Goal: Information Seeking & Learning: Learn about a topic

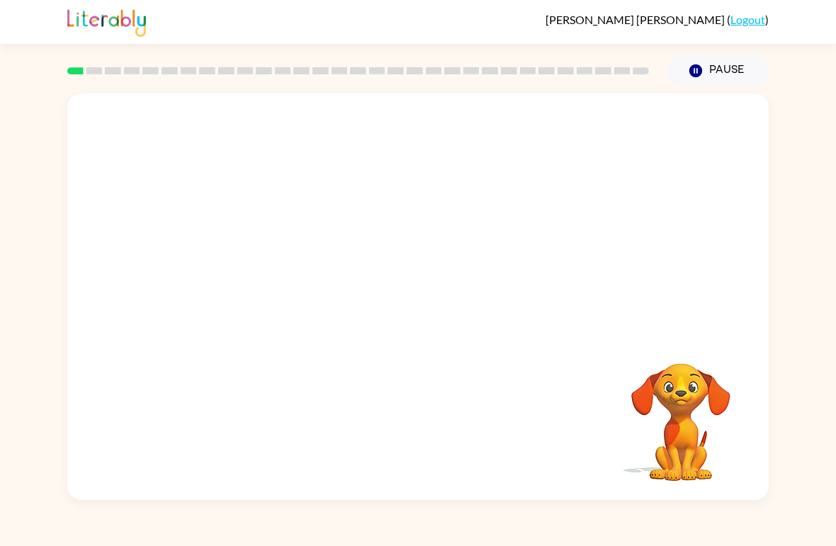
click at [268, 268] on video "Your browser must support playing .mp4 files to use Literably. Please try using…" at bounding box center [417, 213] width 701 height 240
click at [250, 268] on video "Your browser must support playing .mp4 files to use Literably. Please try using…" at bounding box center [417, 213] width 701 height 240
click at [253, 279] on video "Your browser must support playing .mp4 files to use Literably. Please try using…" at bounding box center [417, 213] width 701 height 240
click at [289, 276] on video "Your browser must support playing .mp4 files to use Literably. Please try using…" at bounding box center [417, 213] width 701 height 240
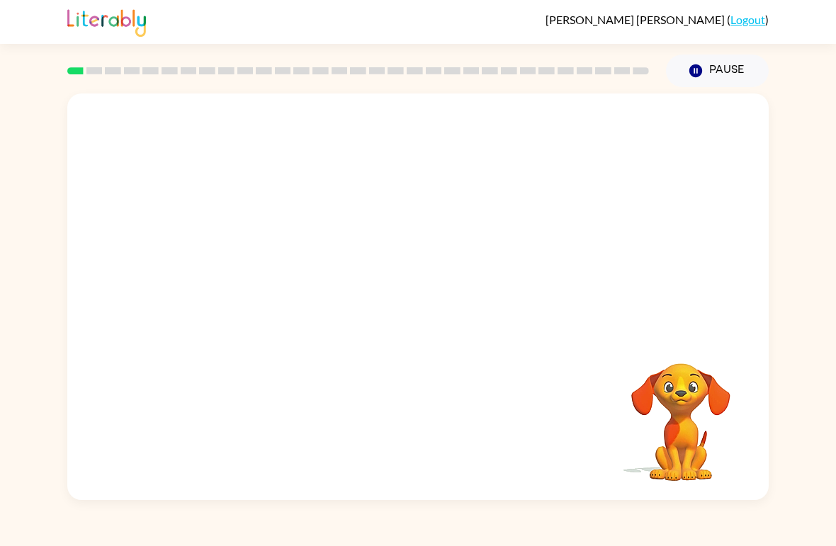
click at [266, 273] on video "Your browser must support playing .mp4 files to use Literably. Please try using…" at bounding box center [417, 213] width 701 height 240
click at [269, 285] on video "Your browser must support playing .mp4 files to use Literably. Please try using…" at bounding box center [417, 213] width 701 height 240
click at [268, 274] on video "Your browser must support playing .mp4 files to use Literably. Please try using…" at bounding box center [417, 213] width 701 height 240
click at [435, 305] on button "button" at bounding box center [418, 304] width 91 height 52
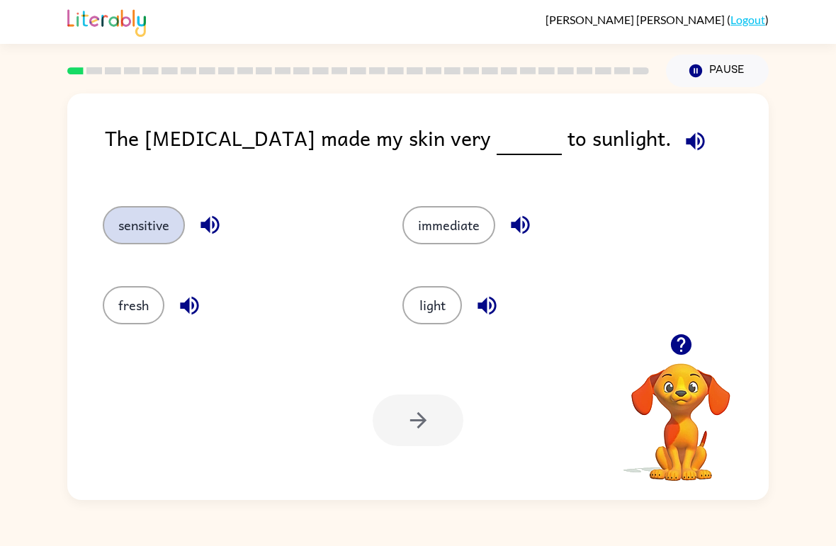
click at [125, 219] on button "sensitive" at bounding box center [144, 225] width 82 height 38
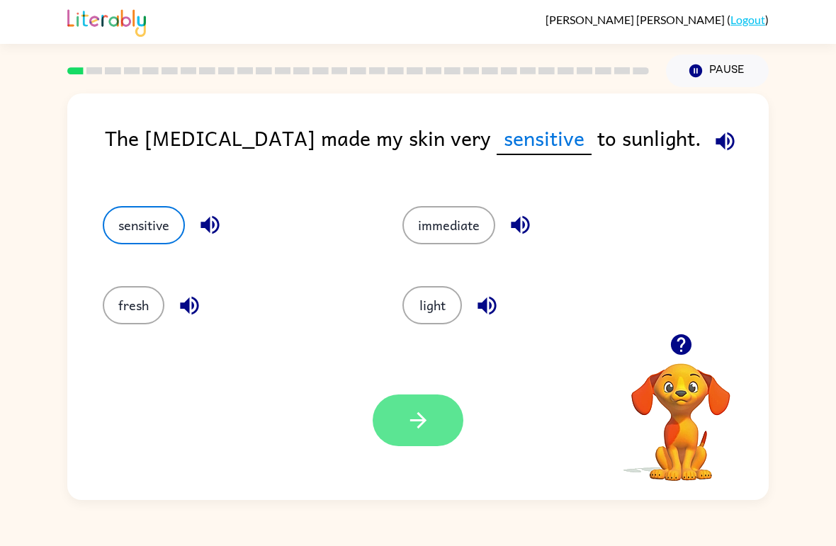
click at [438, 424] on button "button" at bounding box center [418, 421] width 91 height 52
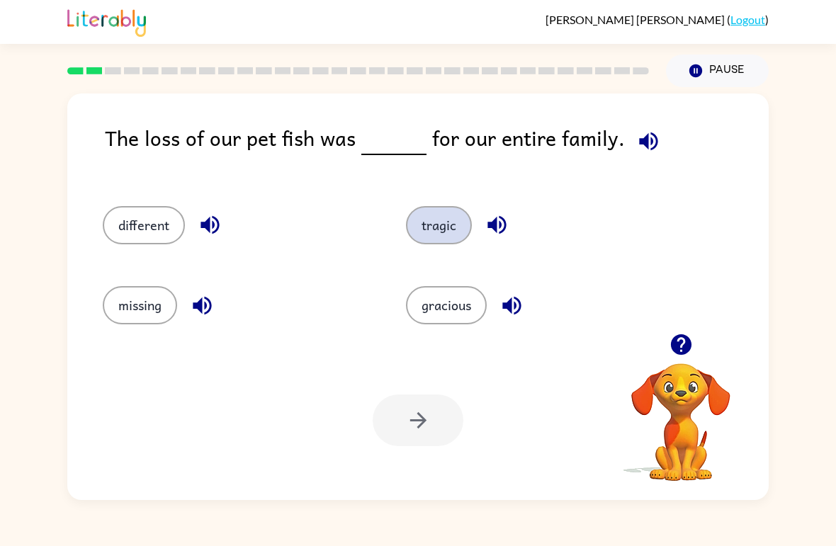
click at [453, 214] on button "tragic" at bounding box center [439, 225] width 66 height 38
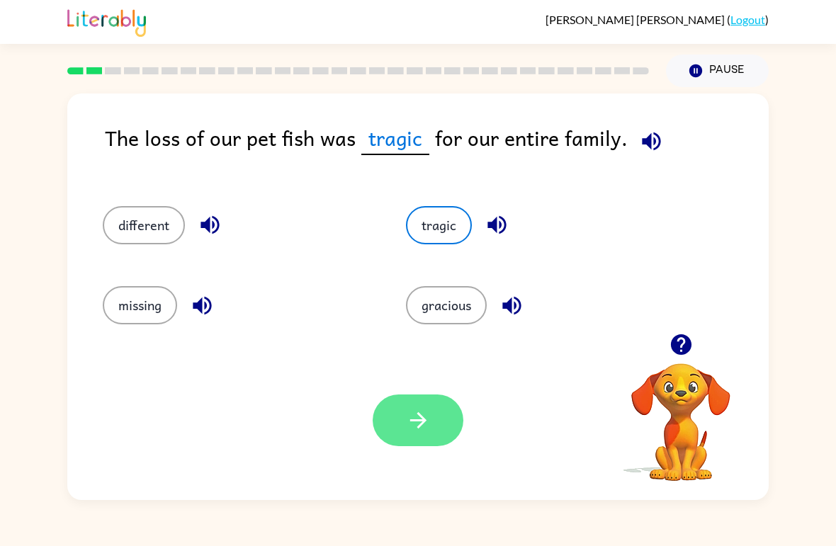
click at [423, 426] on icon "button" at bounding box center [418, 420] width 25 height 25
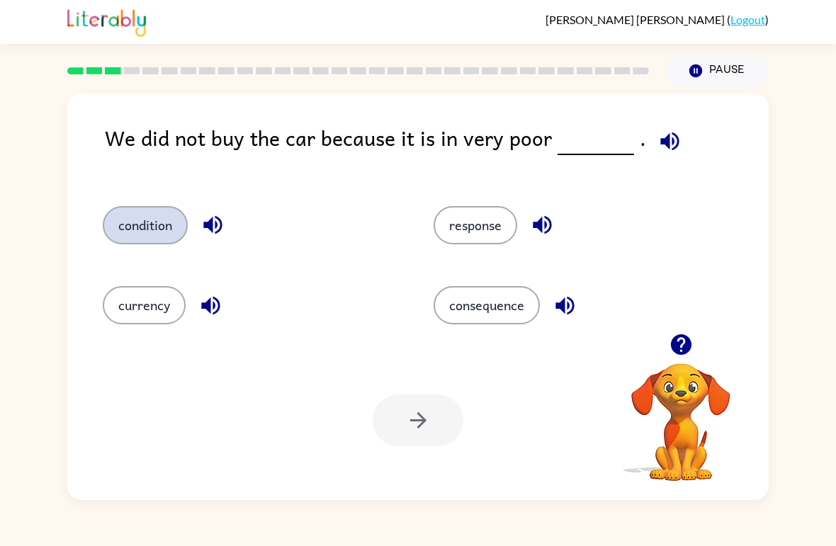
click at [152, 232] on button "condition" at bounding box center [145, 225] width 85 height 38
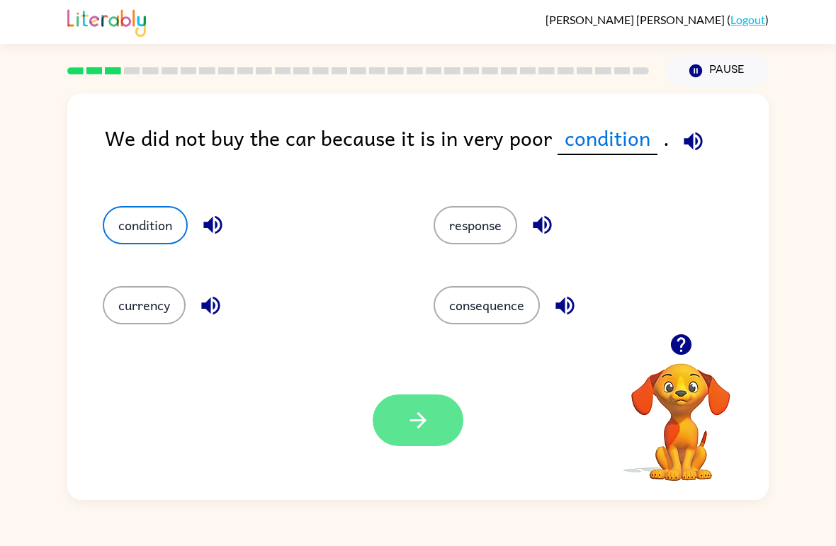
click at [414, 426] on icon "button" at bounding box center [418, 420] width 25 height 25
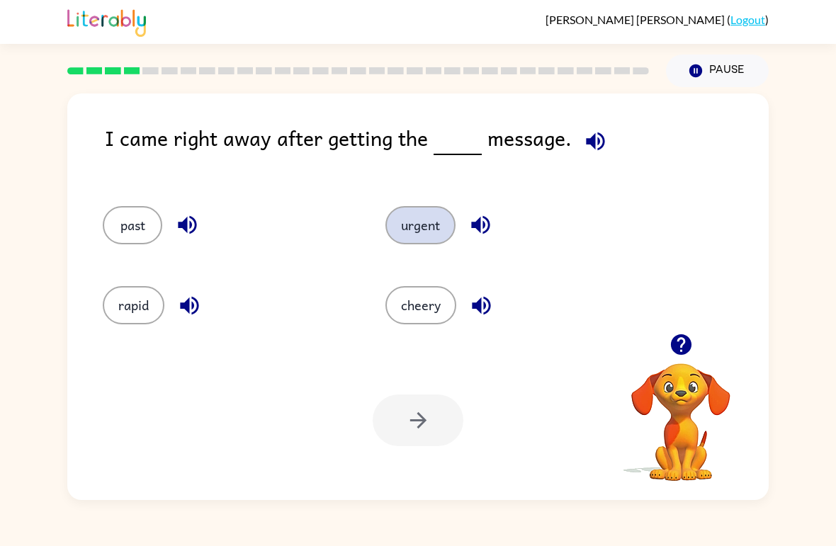
click at [421, 208] on button "urgent" at bounding box center [420, 225] width 70 height 38
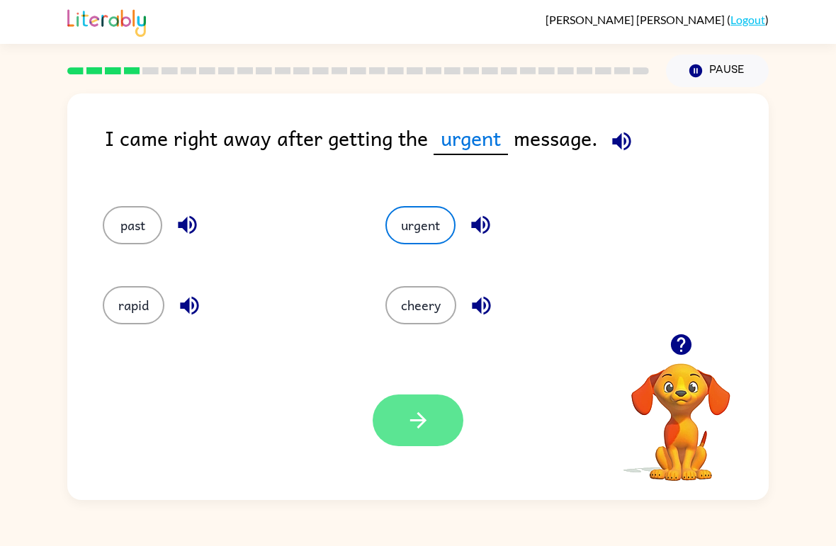
click at [440, 436] on button "button" at bounding box center [418, 421] width 91 height 52
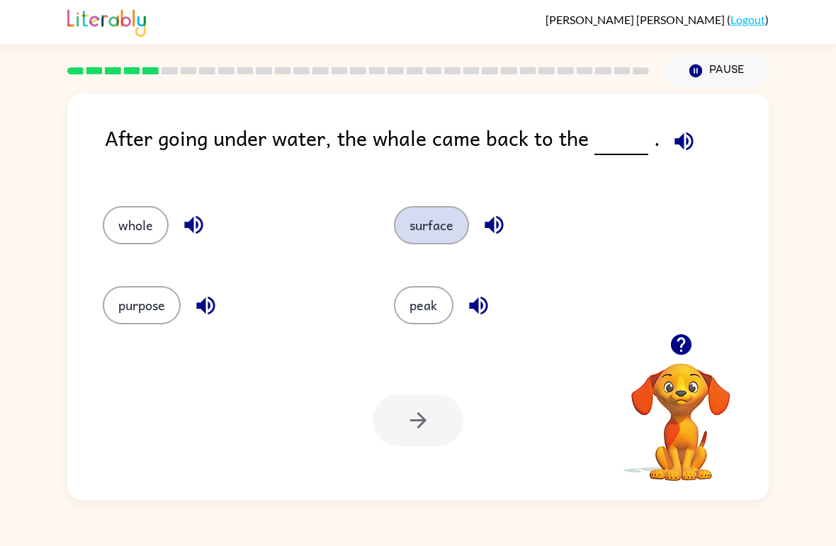
click at [433, 240] on button "surface" at bounding box center [431, 225] width 75 height 38
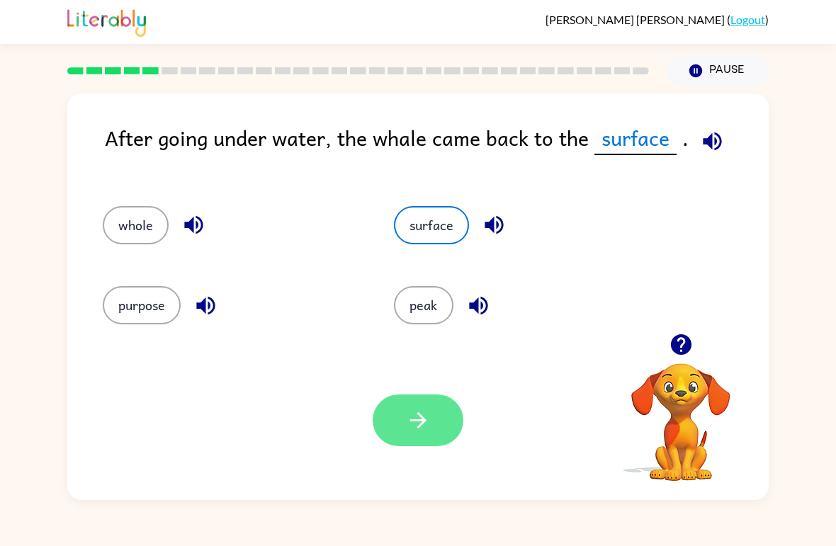
click at [432, 427] on button "button" at bounding box center [418, 421] width 91 height 52
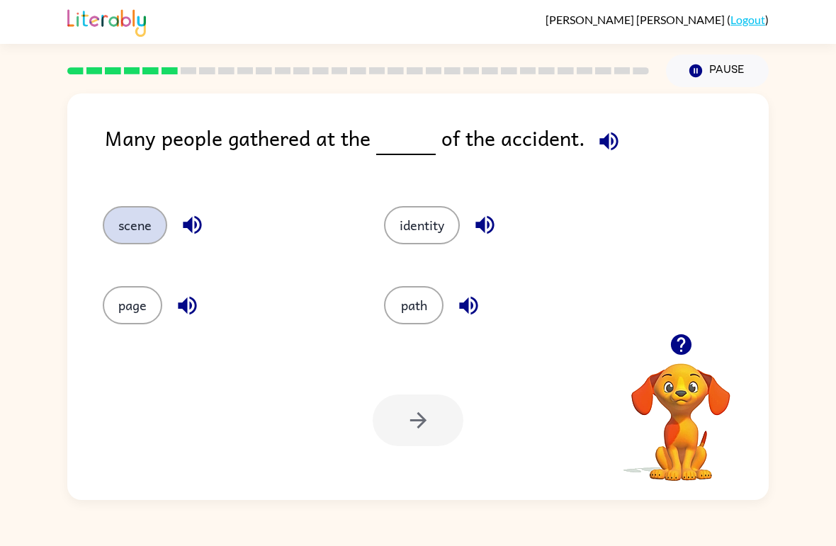
click at [120, 227] on button "scene" at bounding box center [135, 225] width 64 height 38
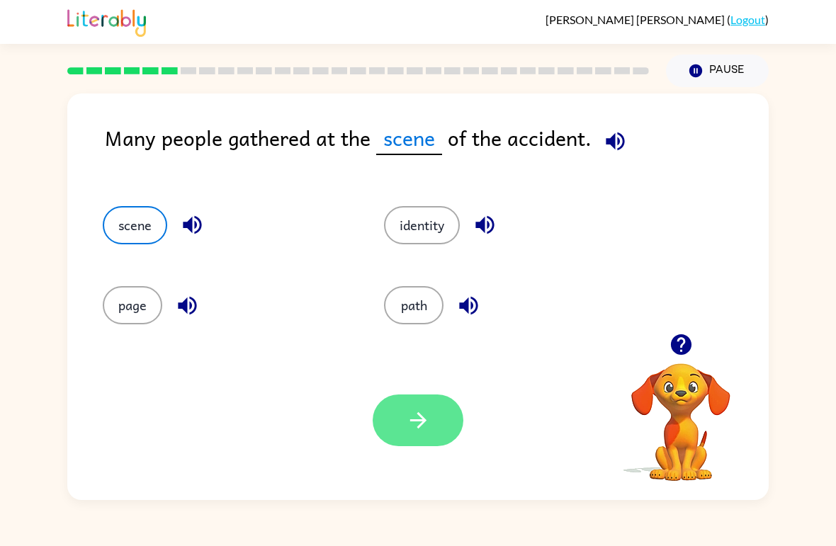
click at [453, 423] on button "button" at bounding box center [418, 421] width 91 height 52
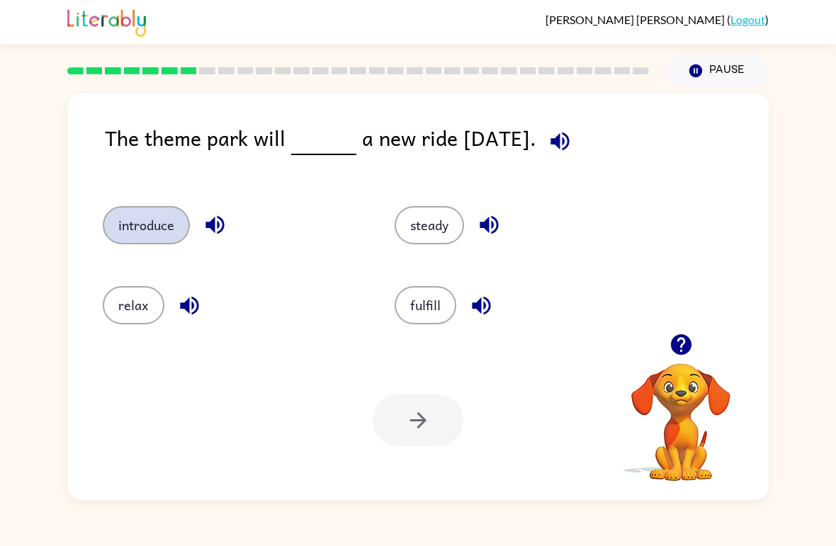
click at [132, 229] on button "introduce" at bounding box center [146, 225] width 87 height 38
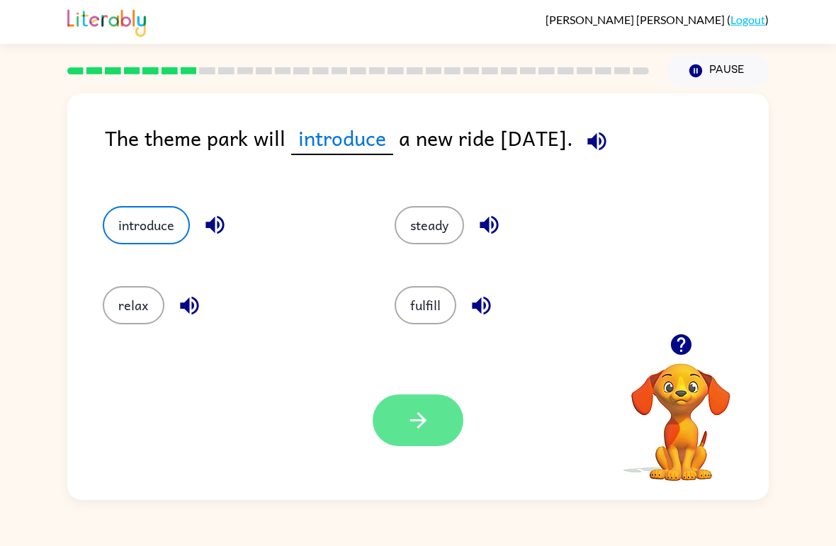
click at [428, 416] on icon "button" at bounding box center [418, 420] width 25 height 25
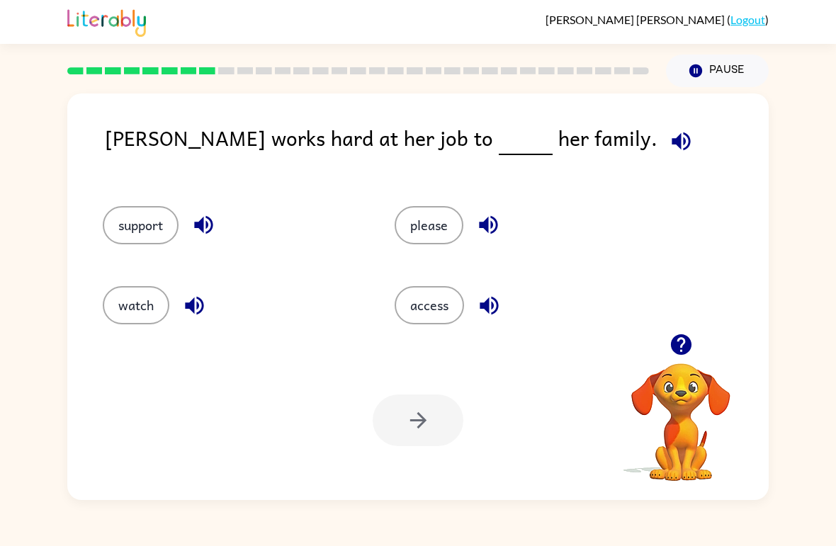
click at [431, 426] on div at bounding box center [418, 421] width 91 height 52
click at [159, 220] on button "support" at bounding box center [141, 225] width 76 height 38
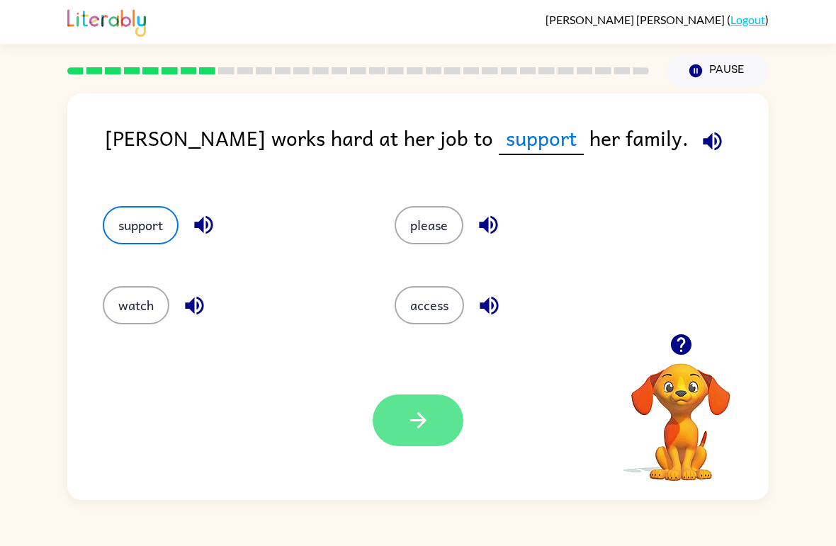
click at [431, 413] on button "button" at bounding box center [418, 421] width 91 height 52
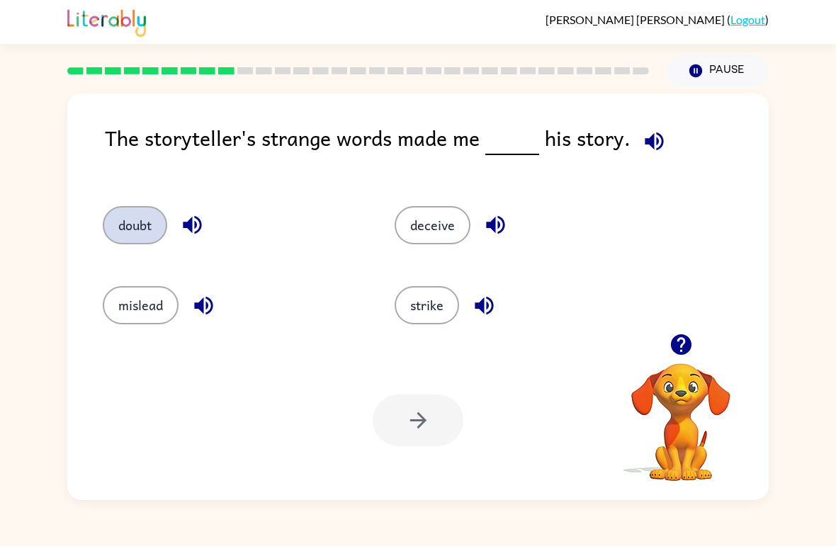
click at [123, 227] on button "doubt" at bounding box center [135, 225] width 64 height 38
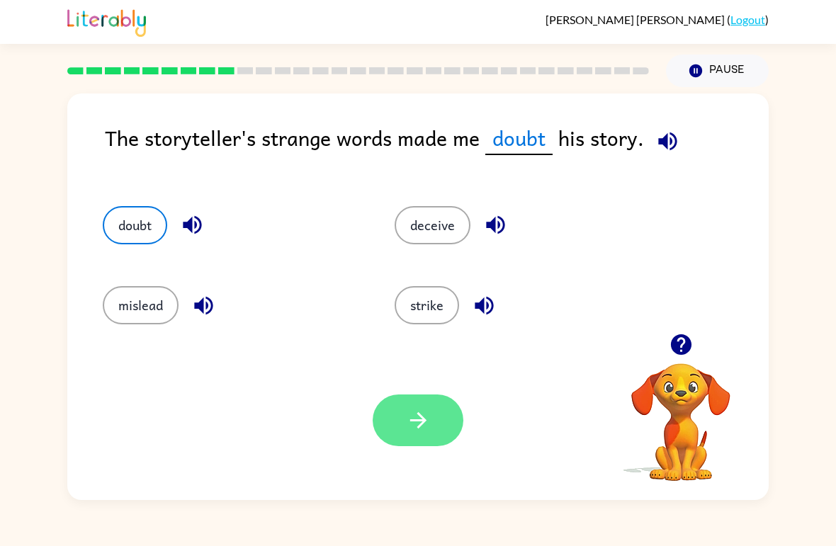
click at [444, 427] on button "button" at bounding box center [418, 421] width 91 height 52
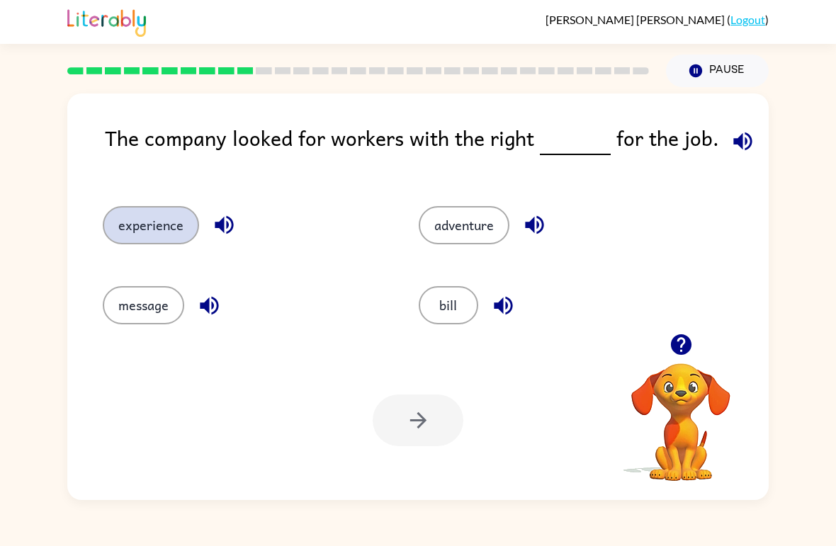
click at [123, 220] on button "experience" at bounding box center [151, 225] width 96 height 38
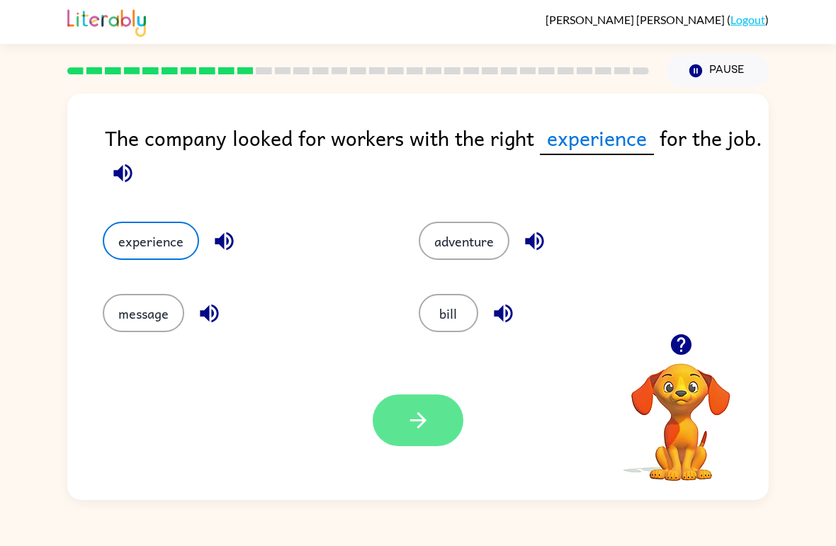
click at [448, 428] on button "button" at bounding box center [418, 421] width 91 height 52
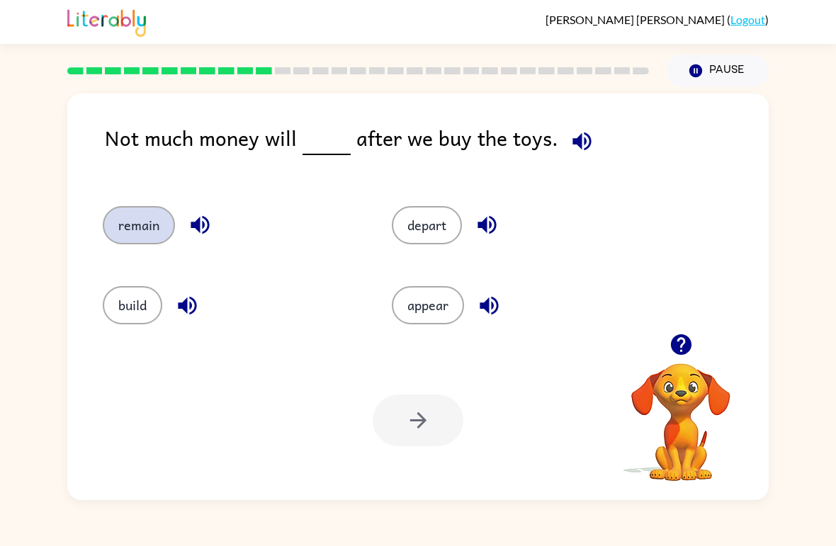
click at [126, 232] on button "remain" at bounding box center [139, 225] width 72 height 38
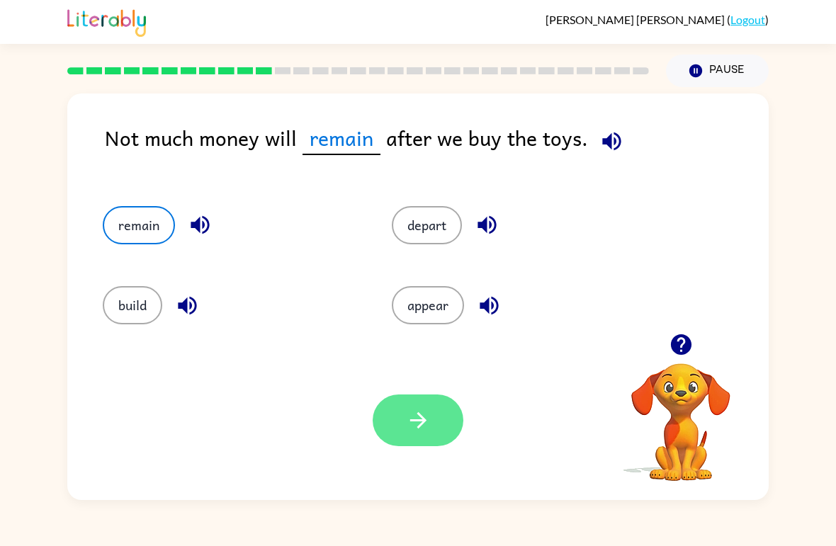
click at [436, 428] on button "button" at bounding box center [418, 421] width 91 height 52
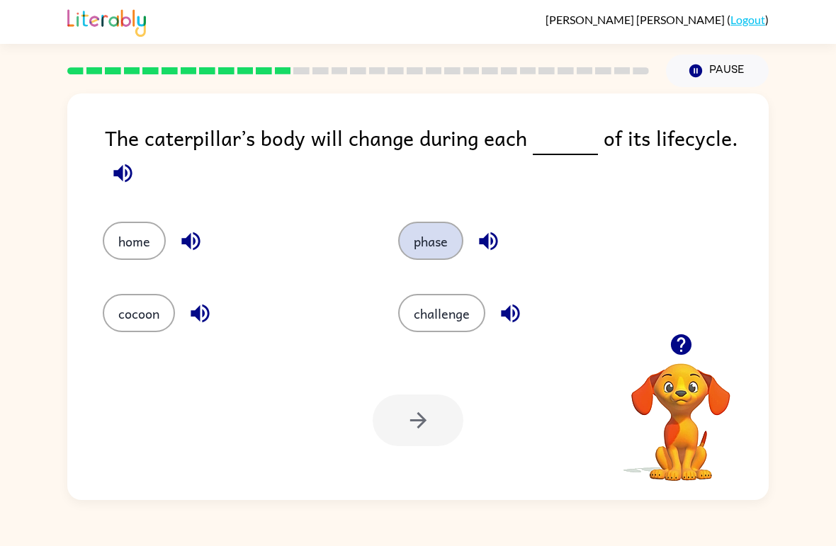
click at [435, 231] on button "phase" at bounding box center [430, 241] width 65 height 38
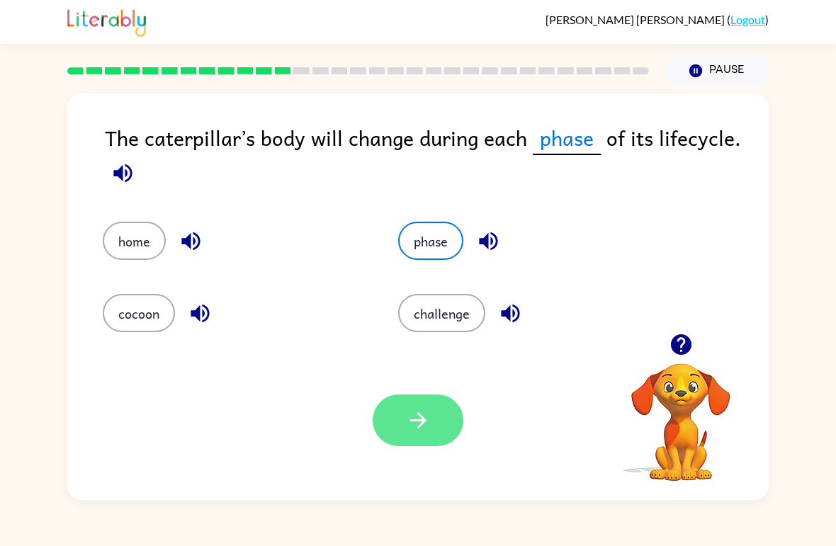
click at [431, 407] on button "button" at bounding box center [418, 421] width 91 height 52
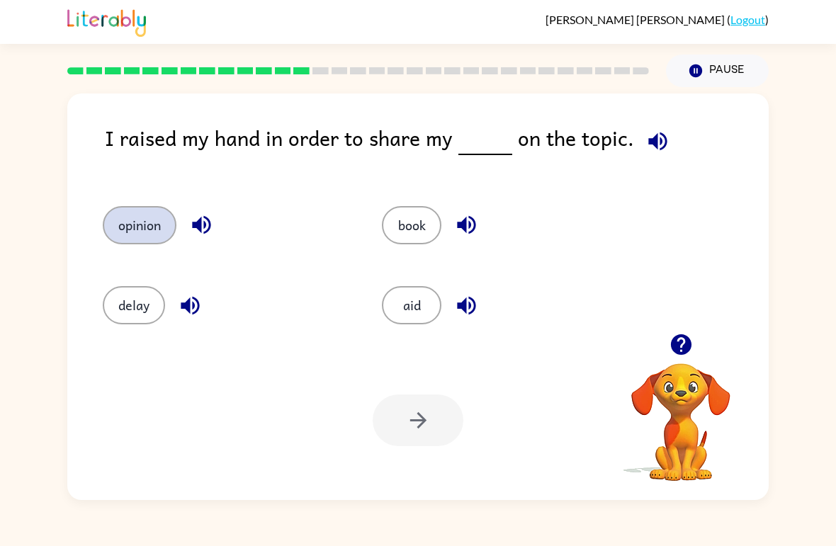
click at [120, 234] on button "opinion" at bounding box center [140, 225] width 74 height 38
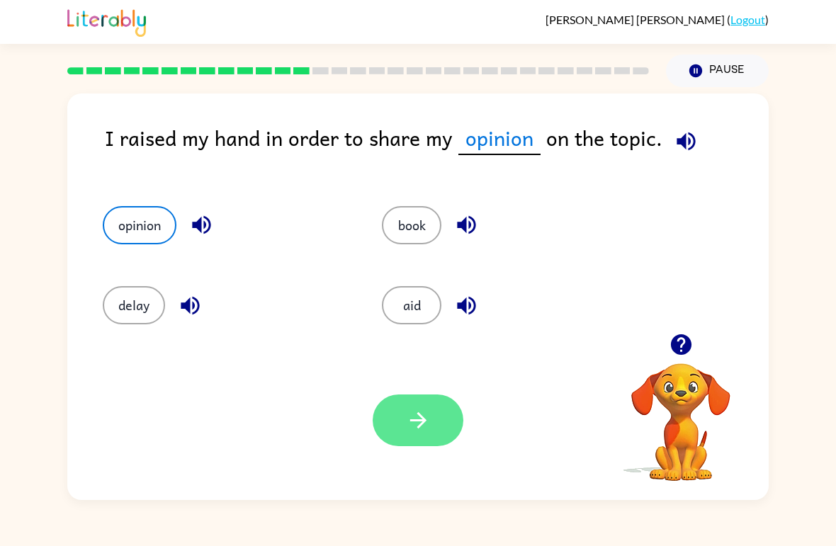
click at [412, 413] on icon "button" at bounding box center [418, 420] width 25 height 25
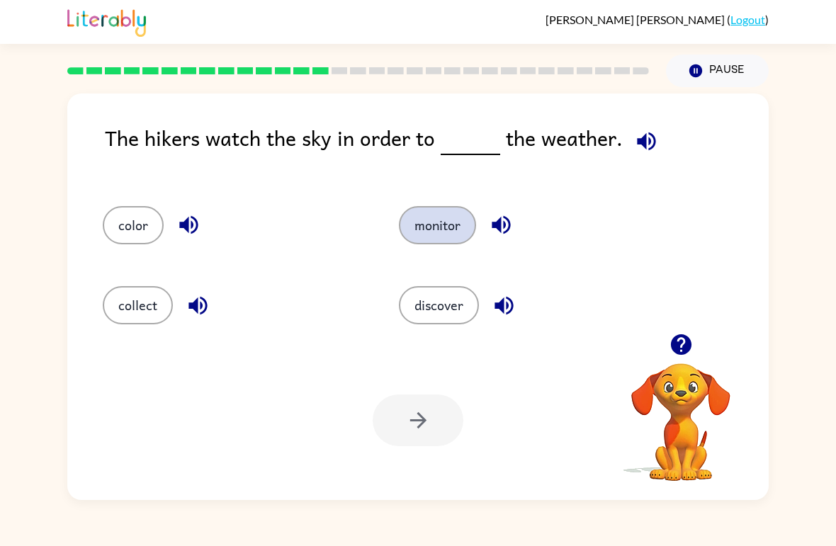
click at [472, 222] on button "monitor" at bounding box center [437, 225] width 77 height 38
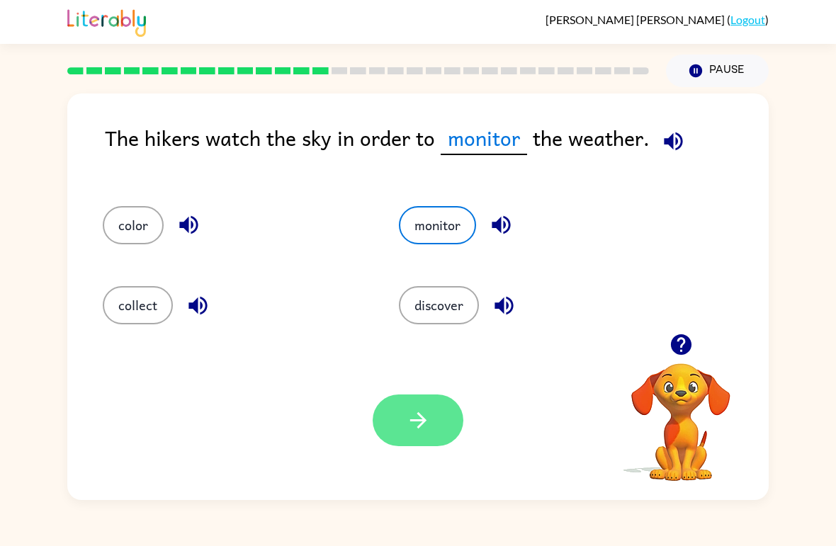
click at [421, 431] on icon "button" at bounding box center [418, 420] width 25 height 25
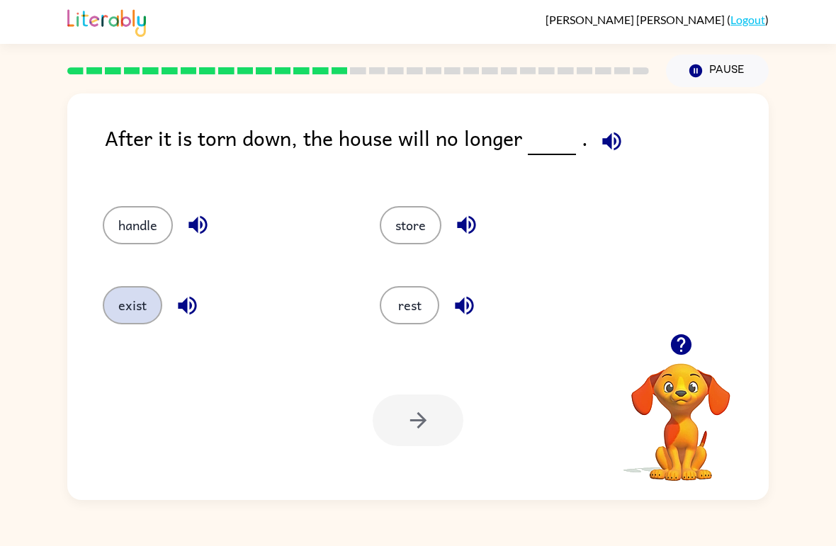
click at [133, 313] on button "exist" at bounding box center [132, 305] width 59 height 38
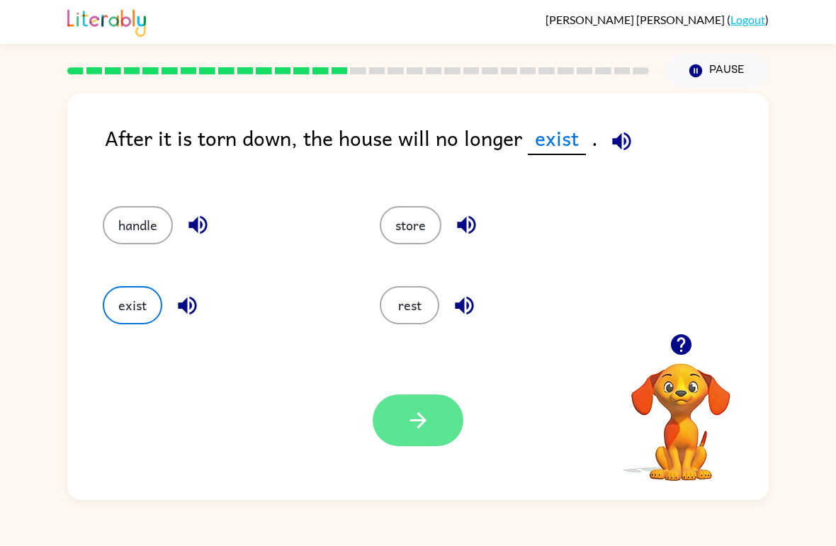
click at [430, 418] on icon "button" at bounding box center [418, 420] width 25 height 25
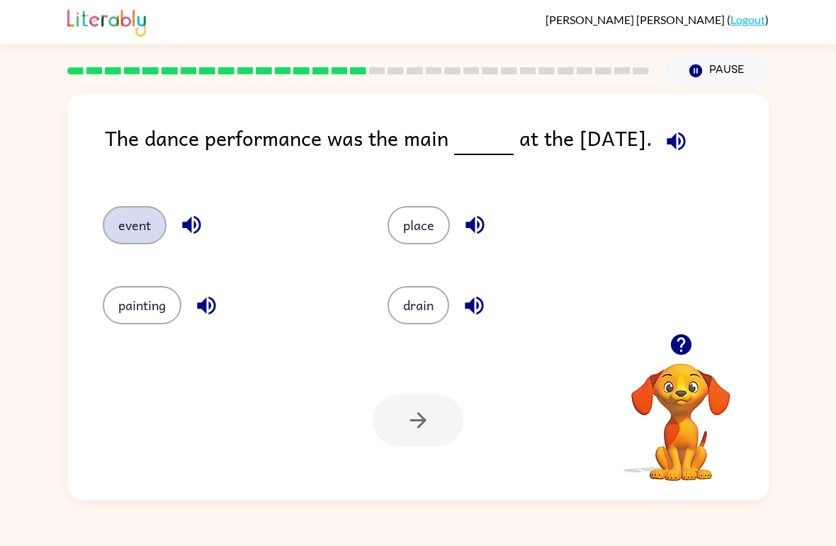
click at [152, 222] on button "event" at bounding box center [135, 225] width 64 height 38
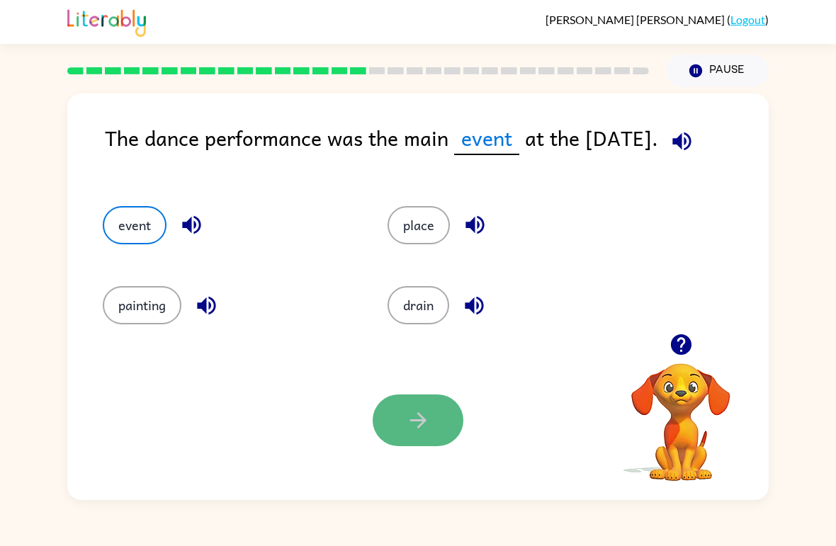
click at [443, 423] on button "button" at bounding box center [418, 421] width 91 height 52
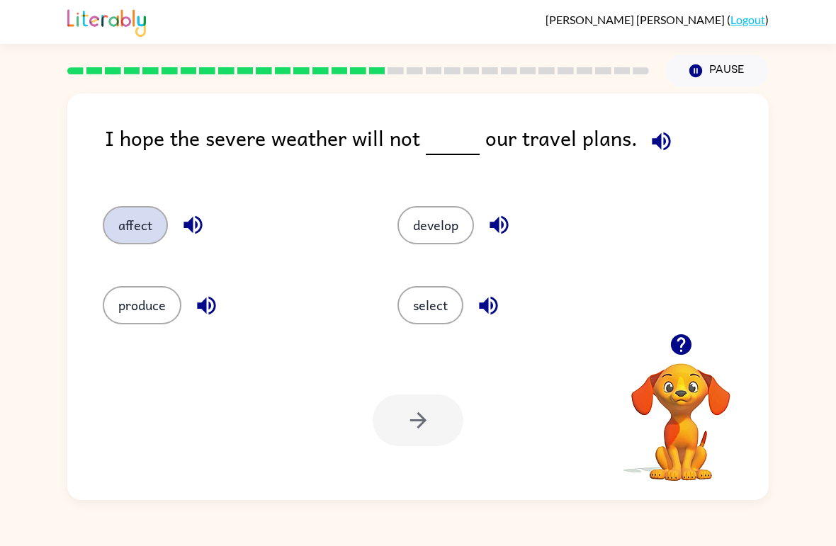
click at [151, 227] on button "affect" at bounding box center [135, 225] width 65 height 38
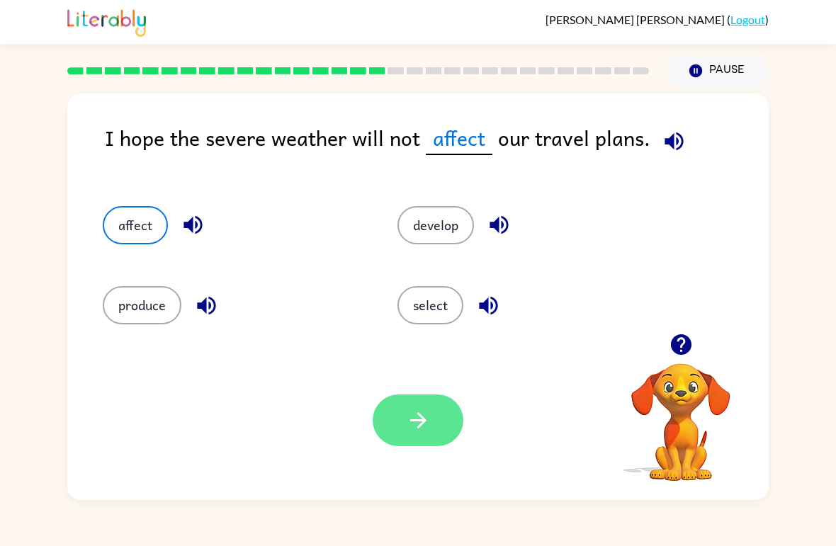
click at [438, 428] on button "button" at bounding box center [418, 421] width 91 height 52
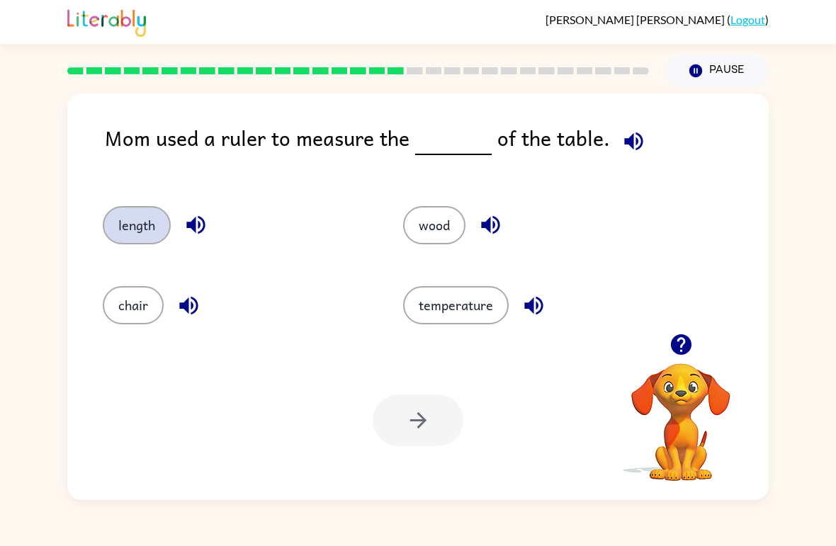
click at [144, 222] on button "length" at bounding box center [137, 225] width 68 height 38
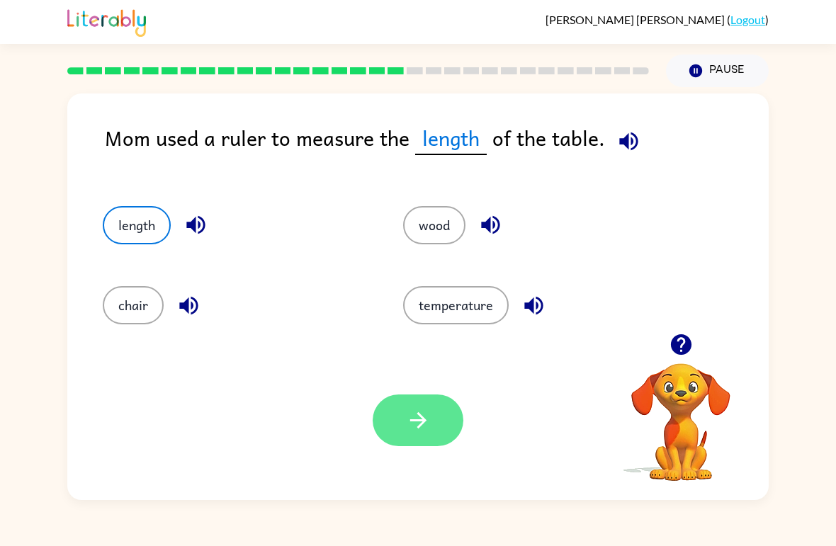
click at [428, 416] on icon "button" at bounding box center [418, 420] width 25 height 25
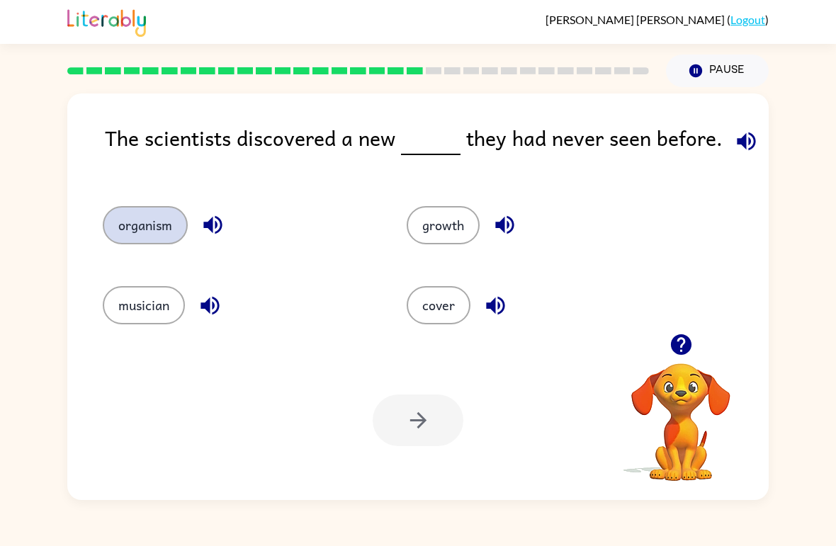
click at [164, 230] on button "organism" at bounding box center [145, 225] width 85 height 38
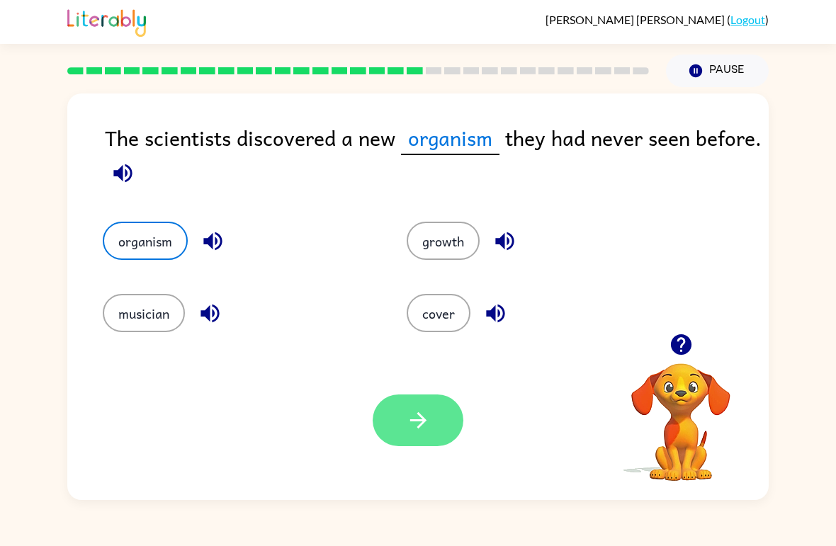
click at [430, 420] on icon "button" at bounding box center [418, 420] width 25 height 25
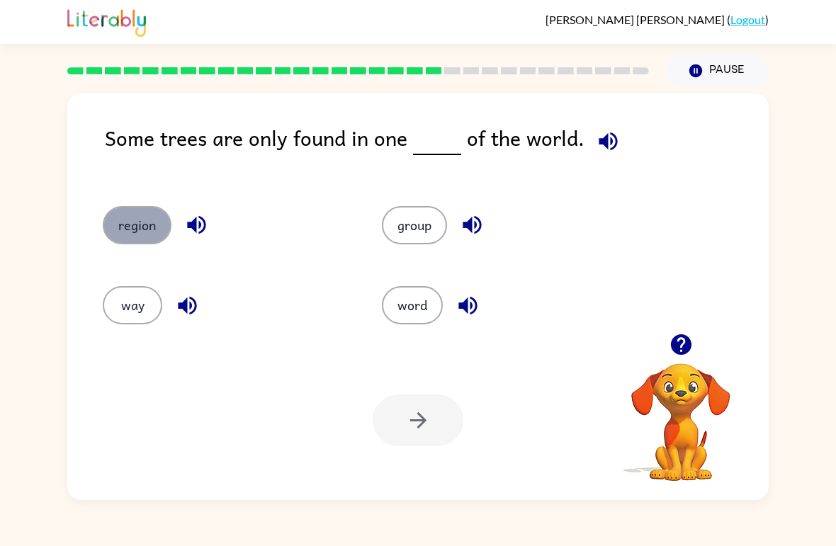
click at [148, 231] on button "region" at bounding box center [137, 225] width 69 height 38
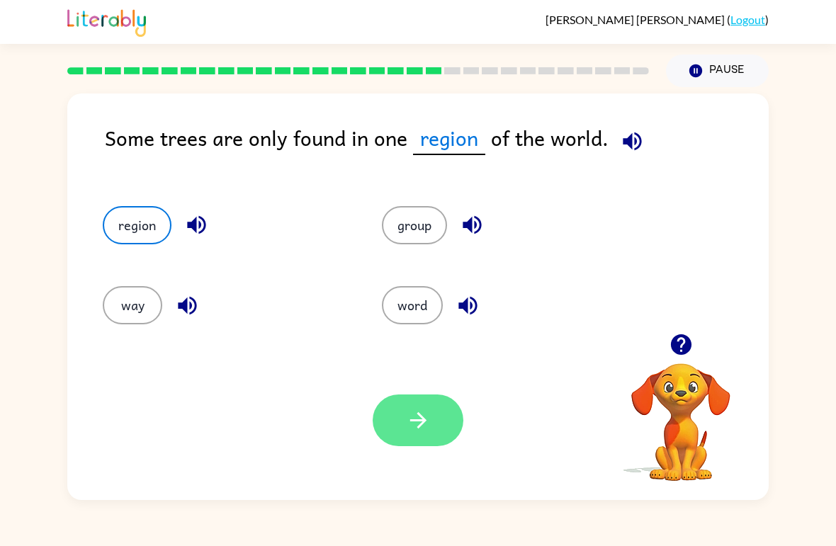
click at [438, 417] on button "button" at bounding box center [418, 421] width 91 height 52
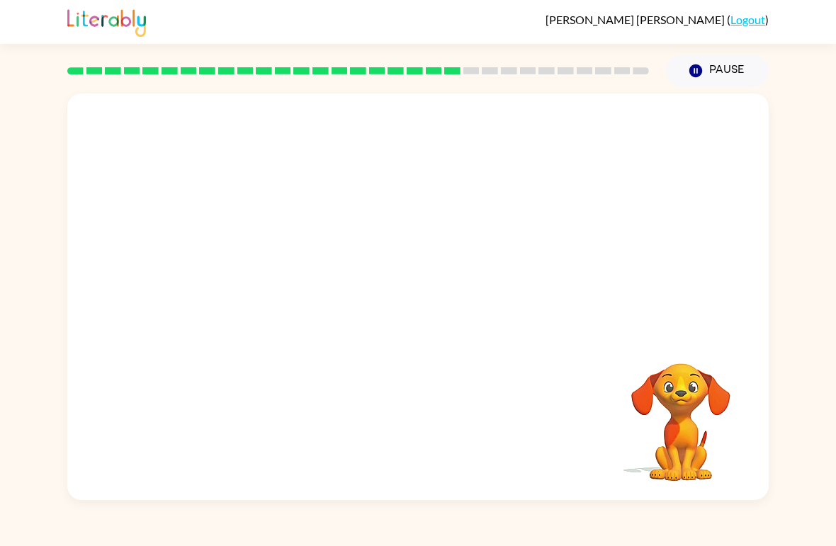
click at [284, 284] on video "Your browser must support playing .mp4 files to use Literably. Please try using…" at bounding box center [417, 213] width 701 height 240
click at [292, 290] on video "Your browser must support playing .mp4 files to use Literably. Please try using…" at bounding box center [417, 213] width 701 height 240
click at [280, 300] on video "Your browser must support playing .mp4 files to use Literably. Please try using…" at bounding box center [417, 213] width 701 height 240
click at [277, 288] on video "Your browser must support playing .mp4 files to use Literably. Please try using…" at bounding box center [417, 213] width 701 height 240
click at [281, 293] on video "Your browser must support playing .mp4 files to use Literably. Please try using…" at bounding box center [417, 213] width 701 height 240
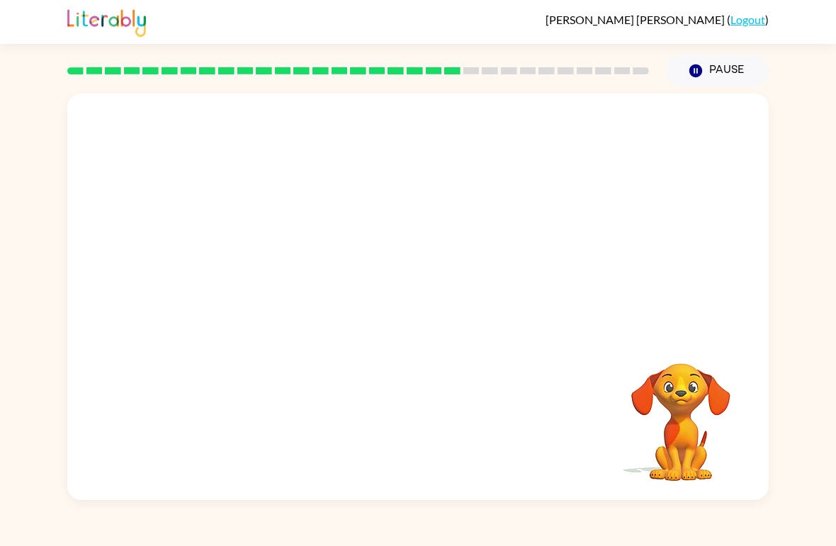
click at [274, 288] on video "Your browser must support playing .mp4 files to use Literably. Please try using…" at bounding box center [417, 213] width 701 height 240
click at [445, 320] on div at bounding box center [418, 304] width 91 height 52
click at [429, 322] on button "button" at bounding box center [418, 304] width 91 height 52
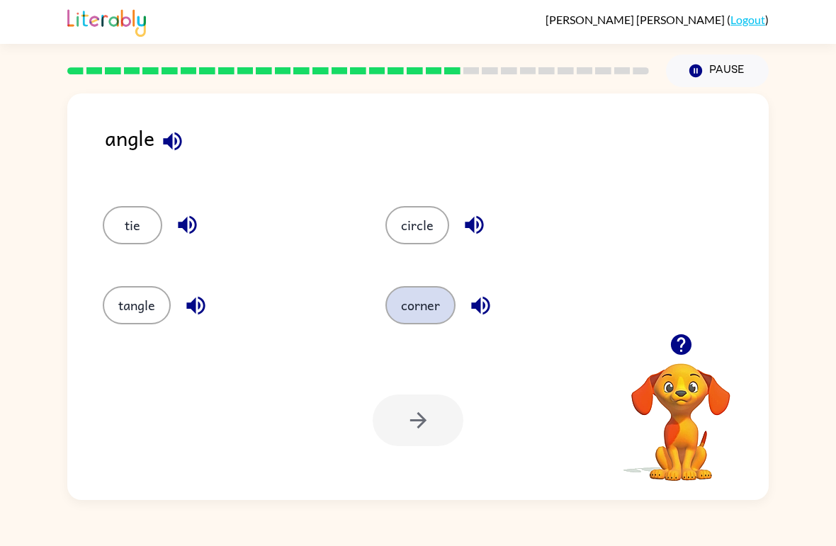
click at [429, 306] on button "corner" at bounding box center [420, 305] width 70 height 38
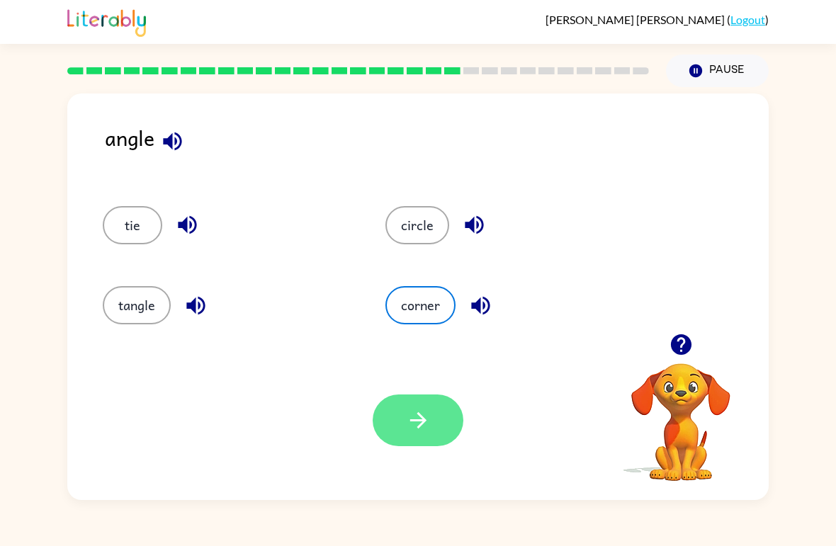
click at [439, 424] on button "button" at bounding box center [418, 421] width 91 height 52
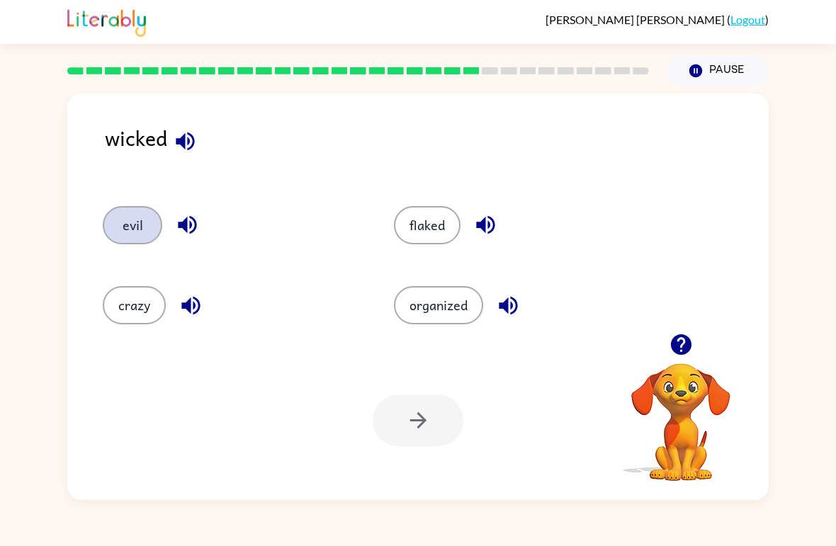
click at [152, 215] on button "evil" at bounding box center [132, 225] width 59 height 38
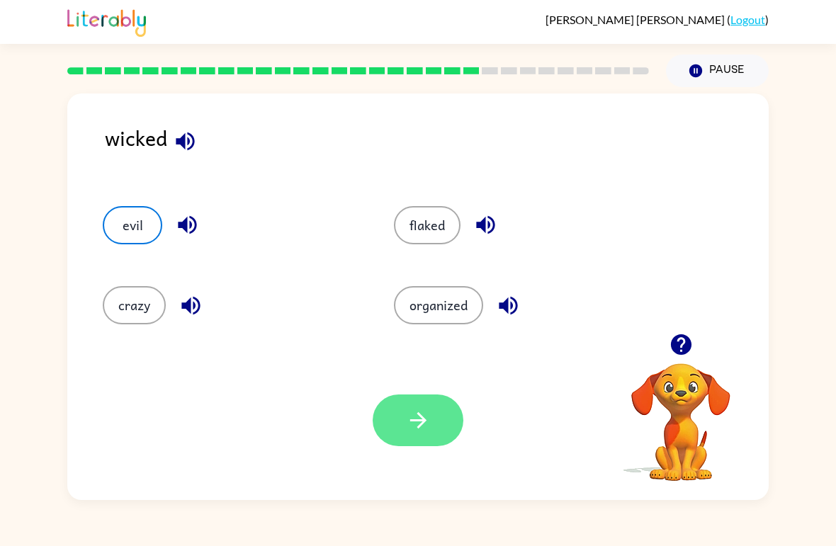
click at [428, 411] on icon "button" at bounding box center [418, 420] width 25 height 25
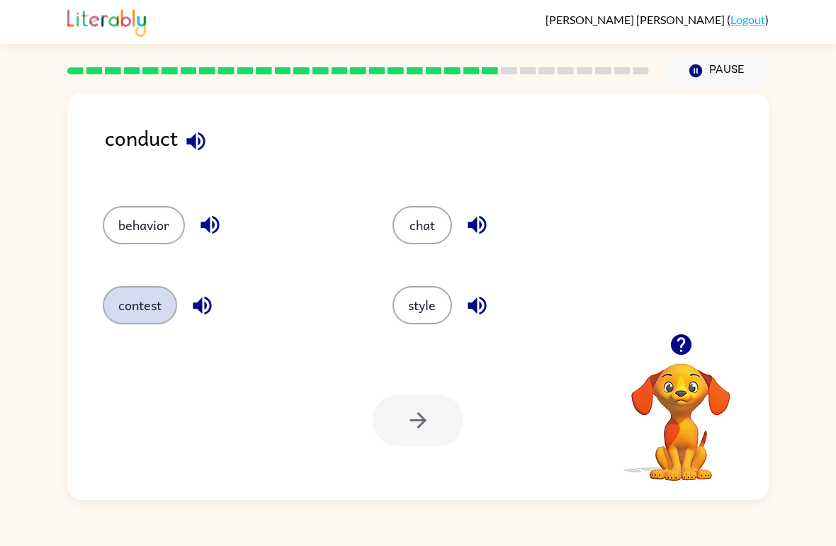
click at [167, 316] on button "contest" at bounding box center [140, 305] width 74 height 38
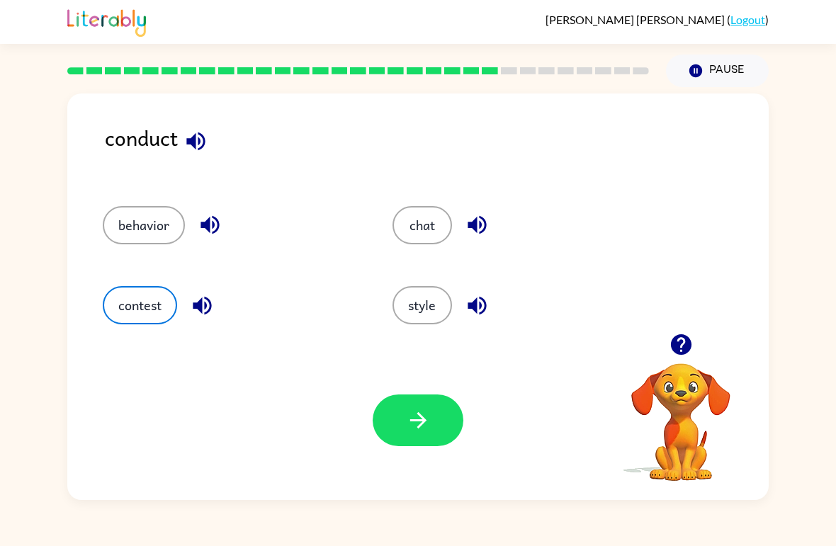
click at [157, 201] on div "behavior" at bounding box center [221, 219] width 290 height 80
click at [164, 220] on button "behavior" at bounding box center [144, 225] width 82 height 38
click at [143, 316] on button "contest" at bounding box center [140, 305] width 74 height 38
click at [150, 239] on button "behavior" at bounding box center [144, 225] width 82 height 38
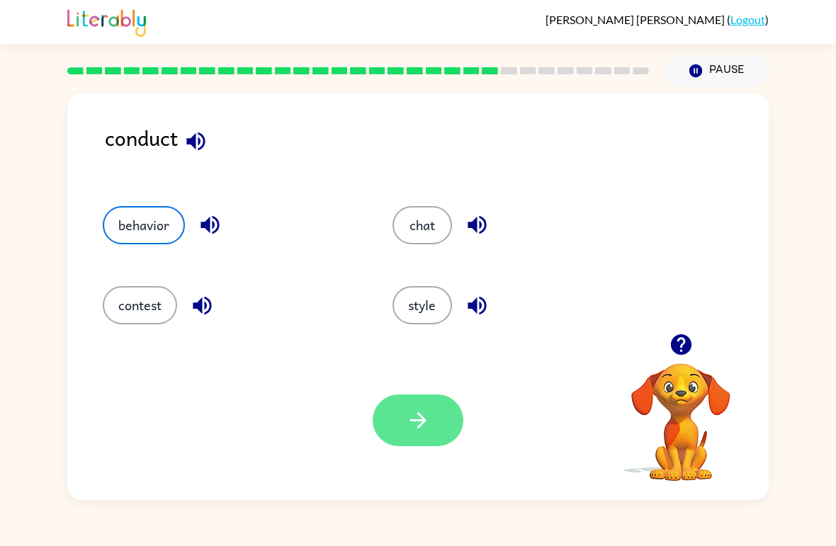
click at [431, 414] on button "button" at bounding box center [418, 421] width 91 height 52
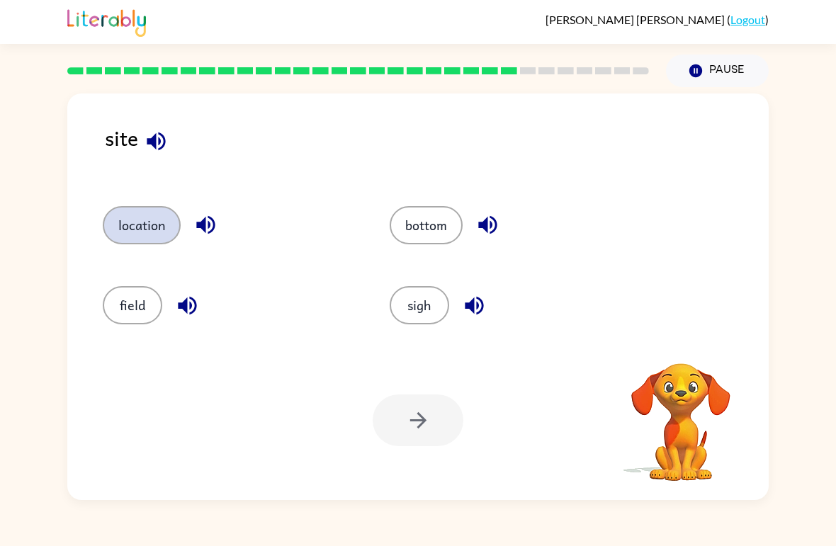
click at [152, 238] on button "location" at bounding box center [142, 225] width 78 height 38
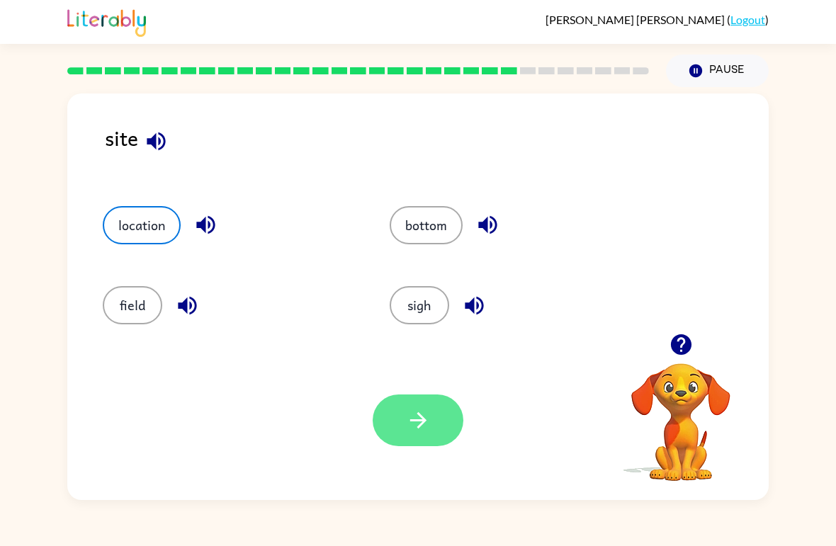
click at [429, 414] on icon "button" at bounding box center [418, 420] width 25 height 25
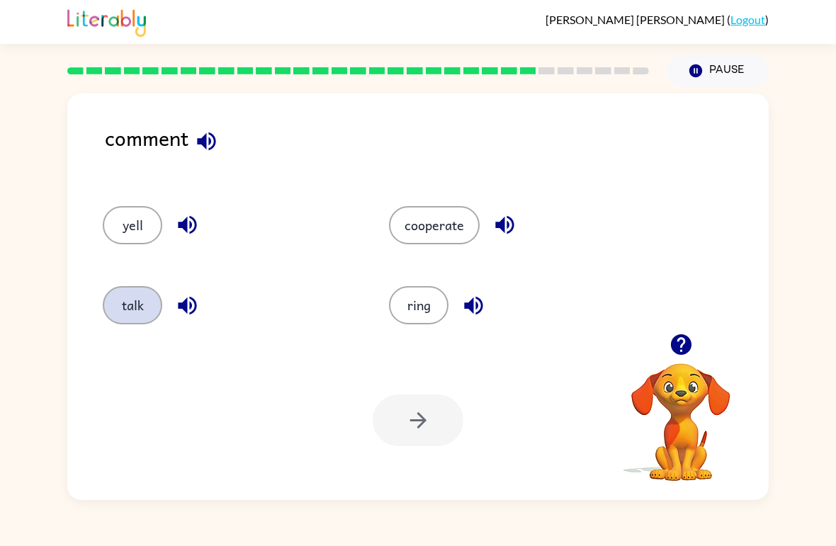
click at [132, 302] on button "talk" at bounding box center [132, 305] width 59 height 38
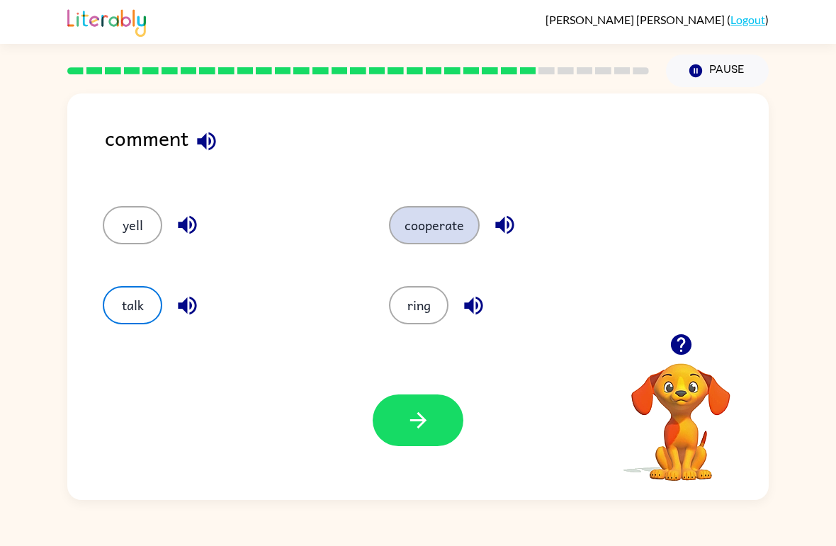
click at [447, 235] on button "cooperate" at bounding box center [434, 225] width 91 height 38
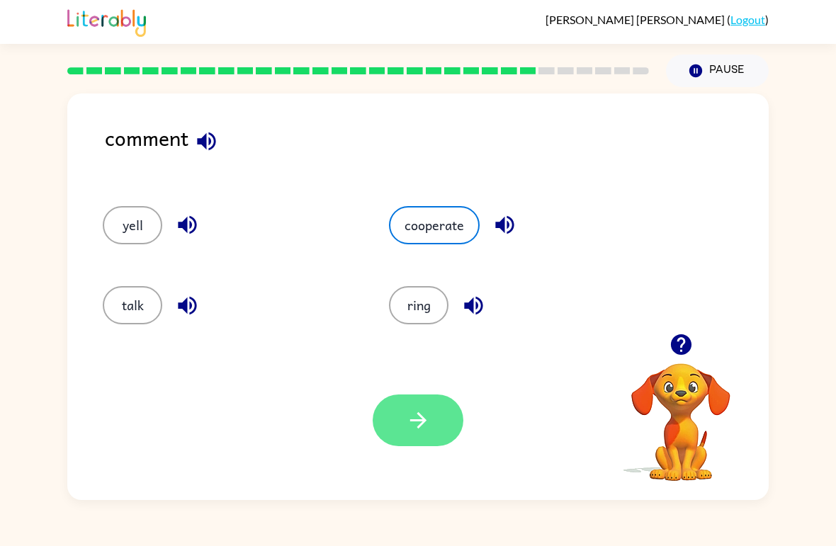
click at [447, 412] on button "button" at bounding box center [418, 421] width 91 height 52
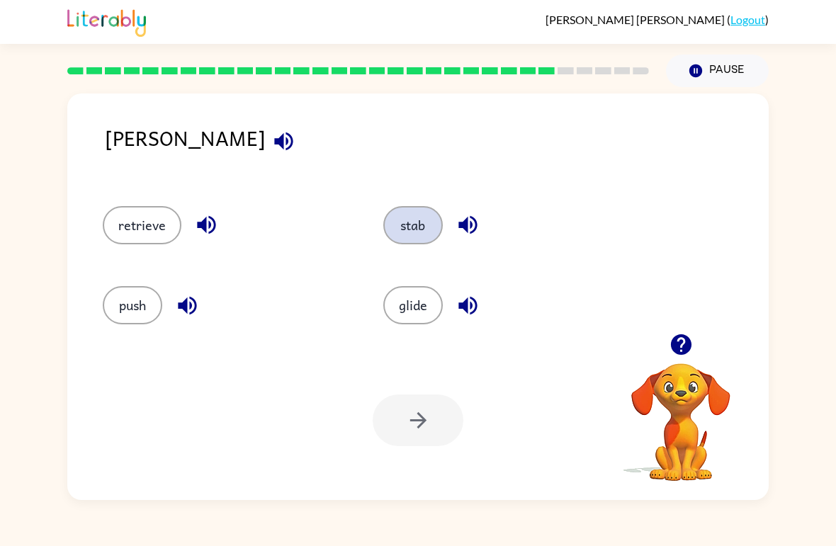
click at [418, 219] on button "stab" at bounding box center [412, 225] width 59 height 38
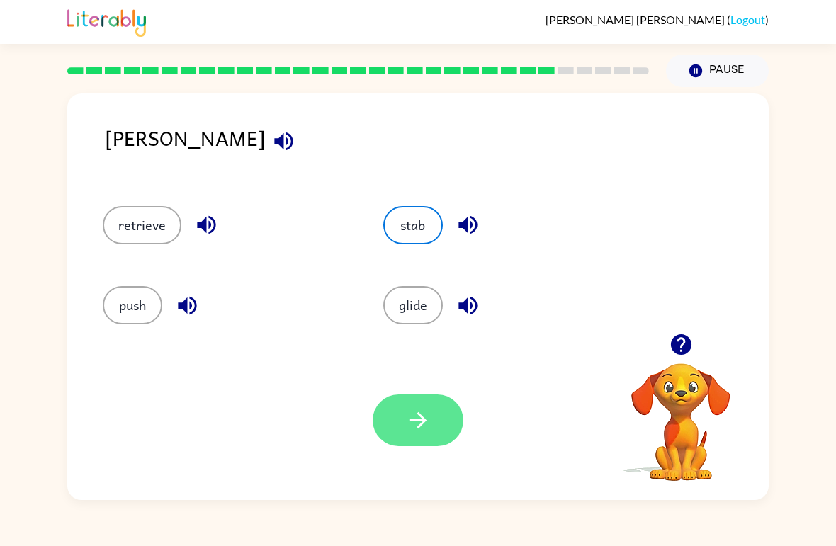
click at [438, 409] on button "button" at bounding box center [418, 421] width 91 height 52
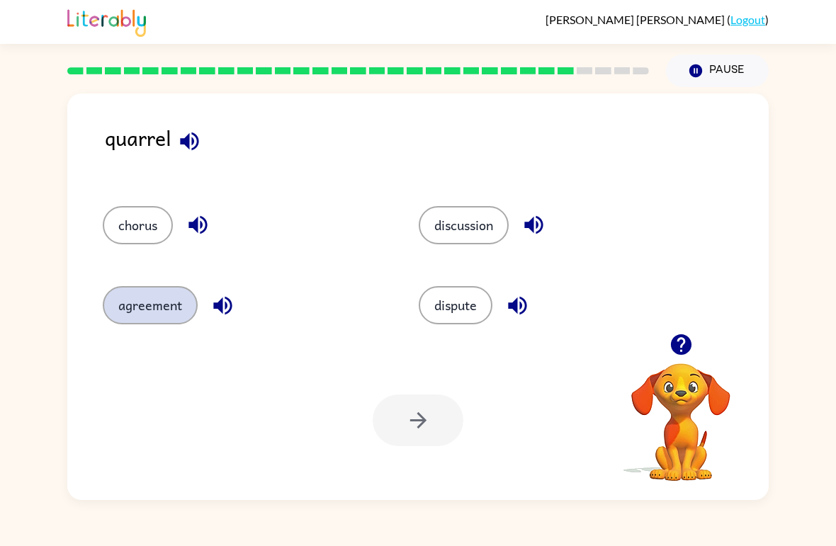
click at [167, 298] on button "agreement" at bounding box center [150, 305] width 95 height 38
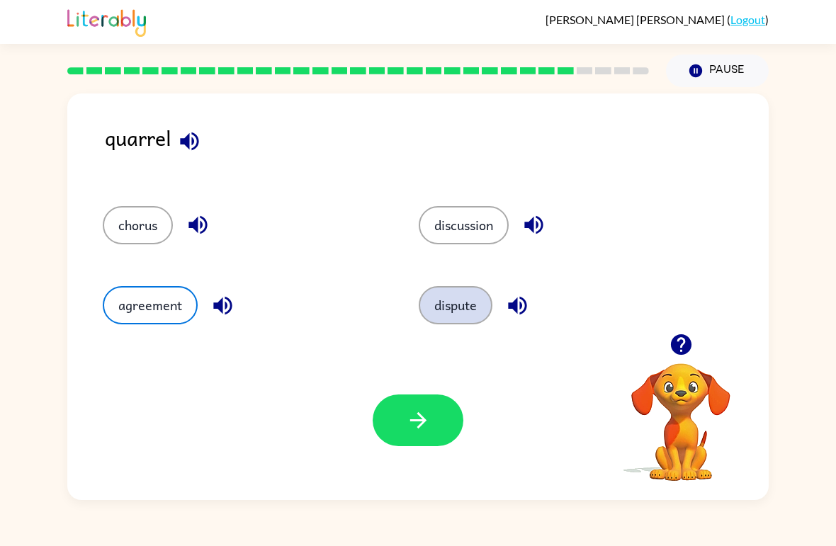
click at [469, 306] on button "dispute" at bounding box center [456, 305] width 74 height 38
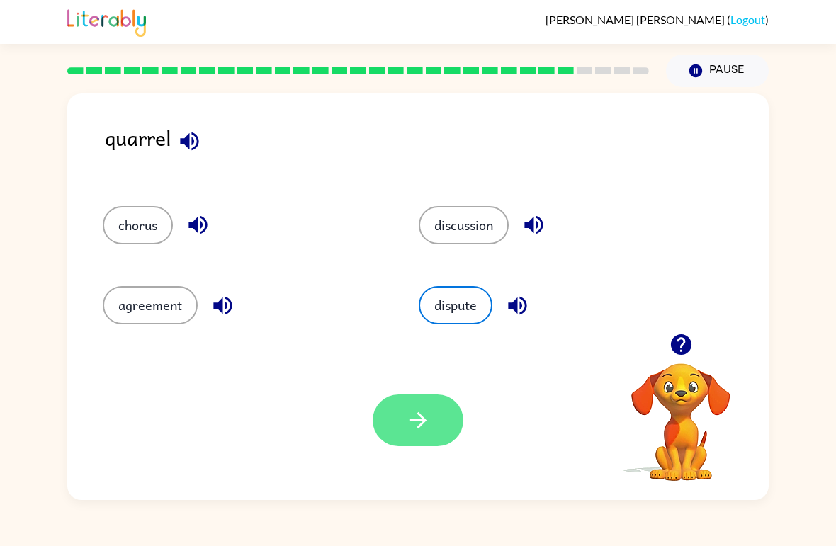
click at [445, 431] on button "button" at bounding box center [418, 421] width 91 height 52
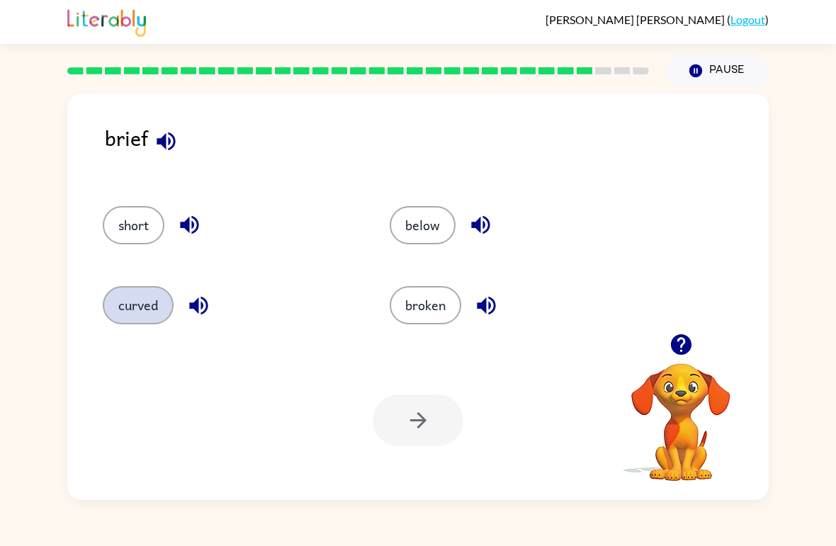
click at [161, 307] on button "curved" at bounding box center [138, 305] width 71 height 38
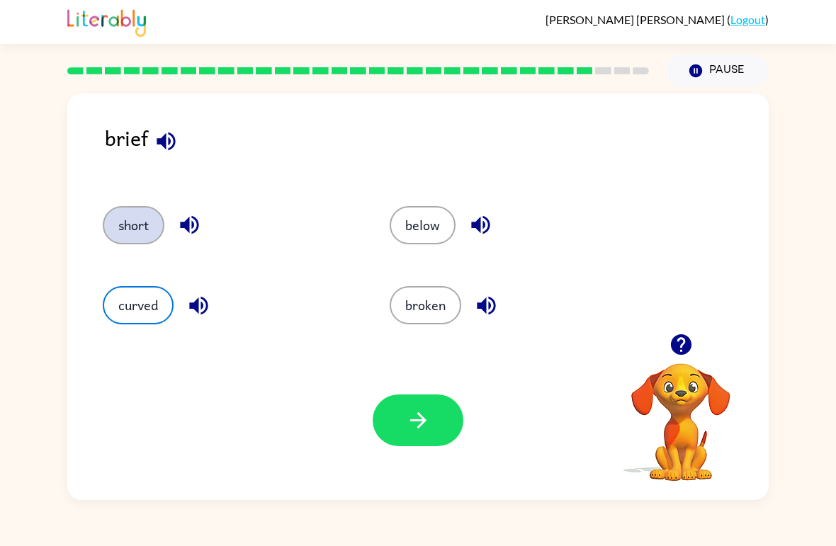
click at [142, 227] on button "short" at bounding box center [134, 225] width 62 height 38
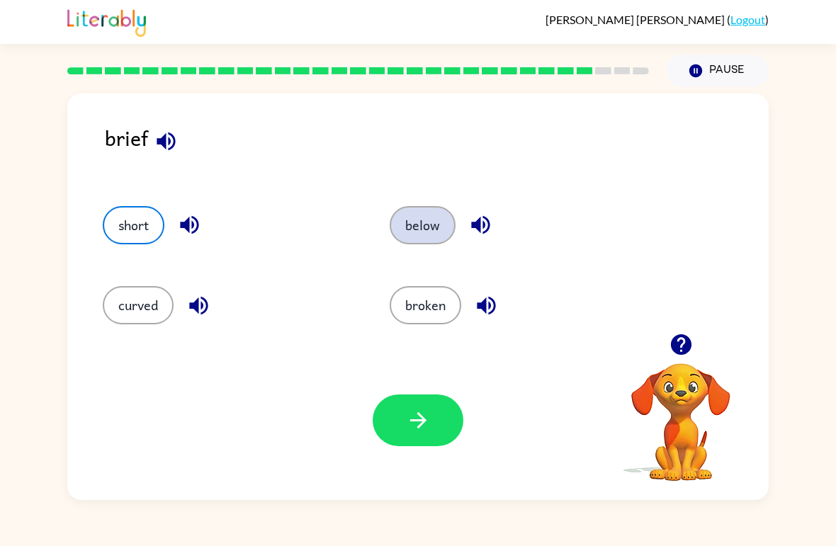
click at [433, 227] on button "below" at bounding box center [423, 225] width 66 height 38
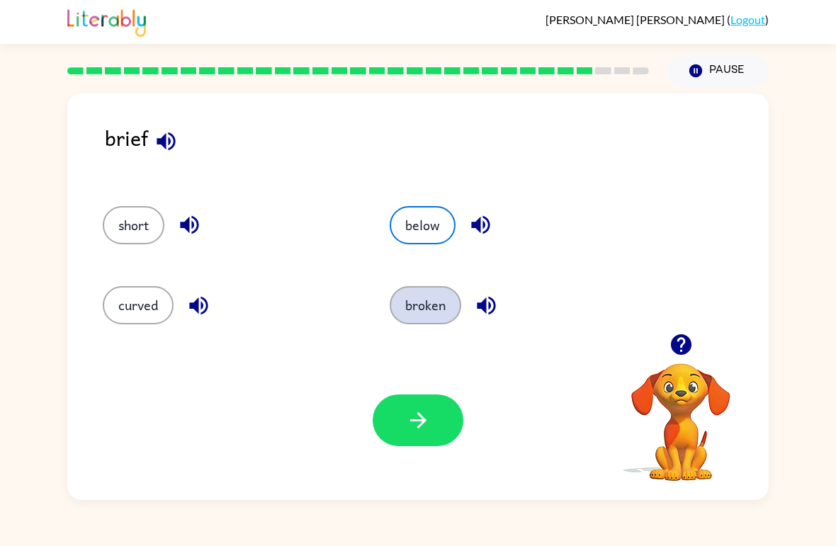
click at [446, 305] on button "broken" at bounding box center [426, 305] width 72 height 38
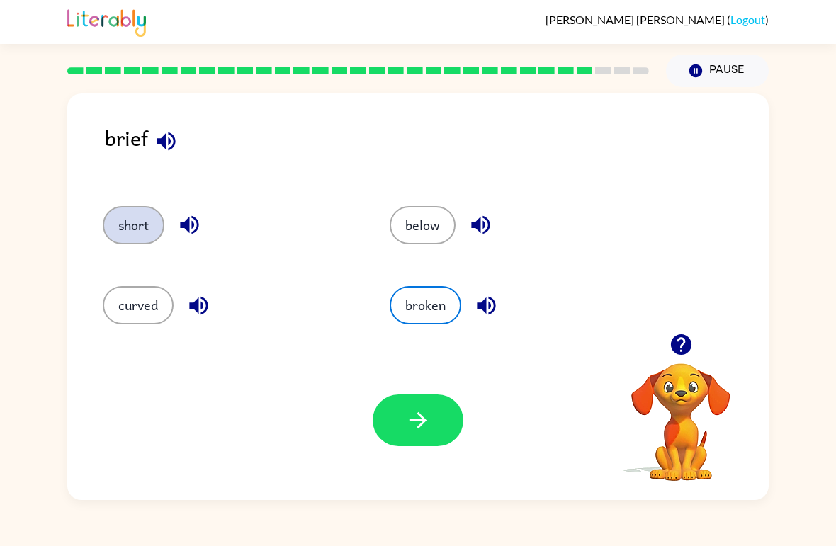
click at [149, 229] on button "short" at bounding box center [134, 225] width 62 height 38
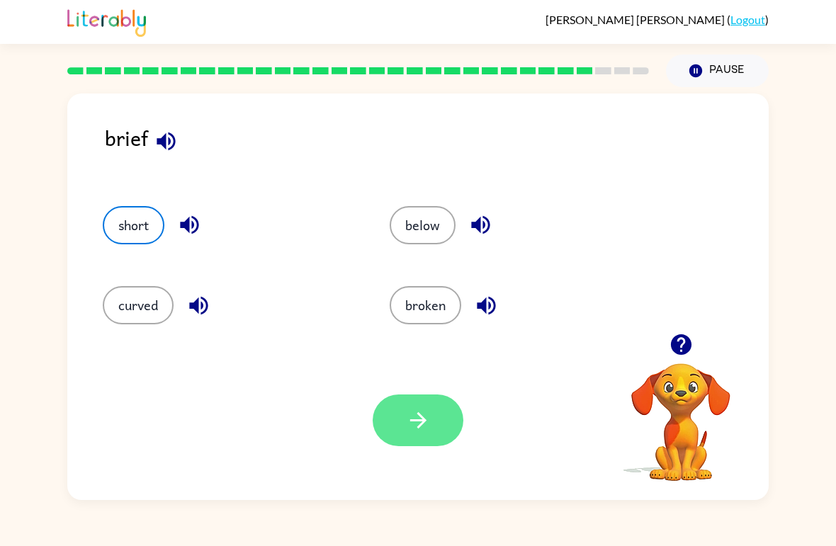
click at [402, 397] on button "button" at bounding box center [418, 421] width 91 height 52
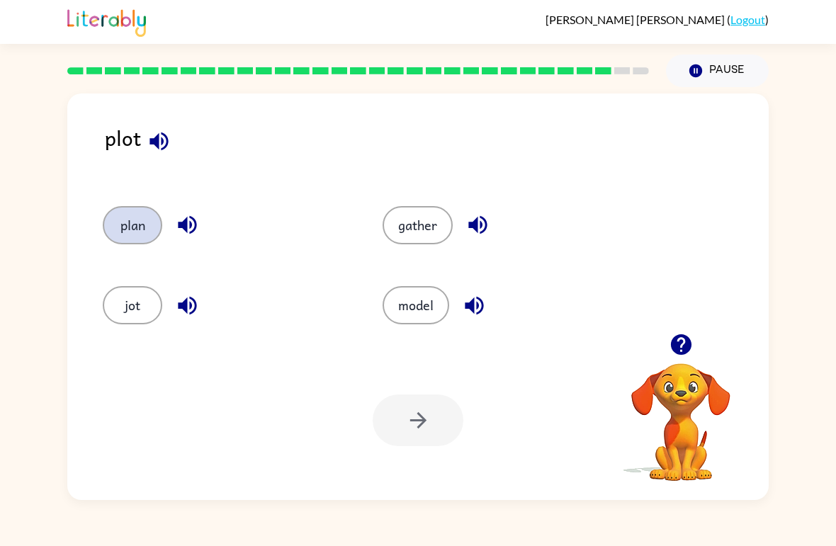
click at [137, 239] on button "plan" at bounding box center [132, 225] width 59 height 38
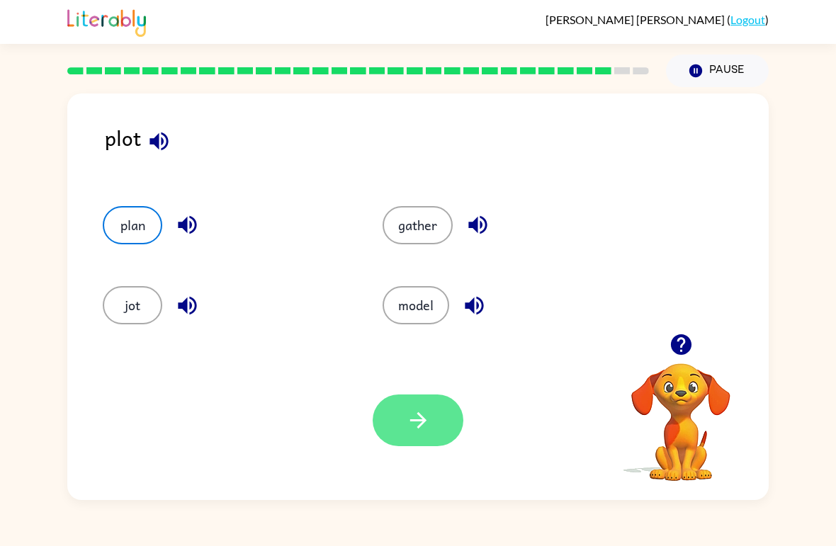
click at [419, 417] on icon "button" at bounding box center [418, 420] width 25 height 25
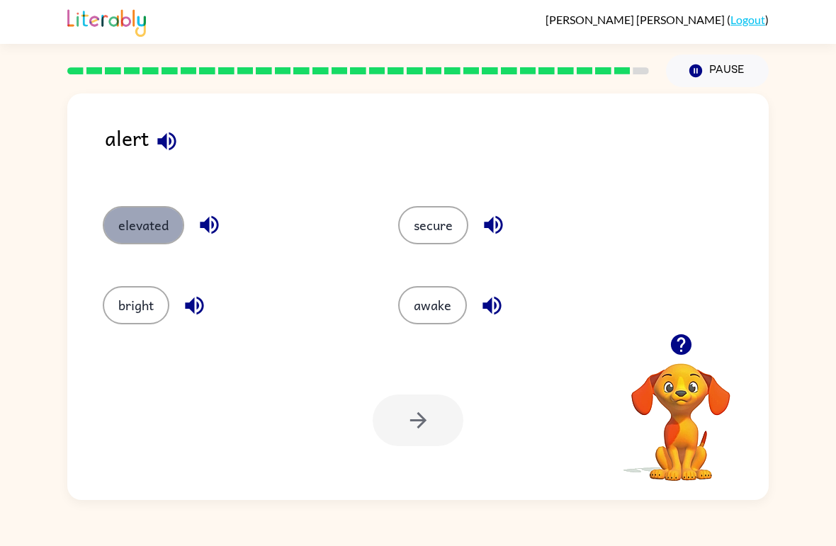
click at [161, 218] on button "elevated" at bounding box center [143, 225] width 81 height 38
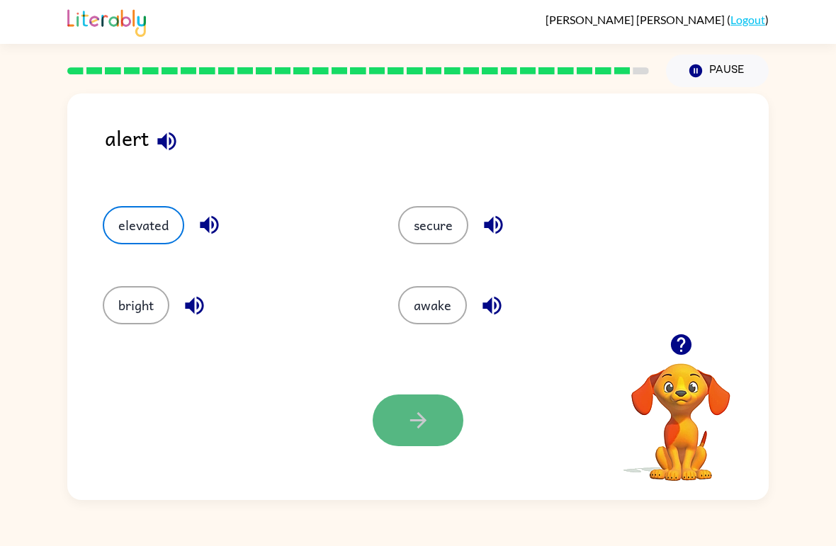
click at [432, 419] on button "button" at bounding box center [418, 421] width 91 height 52
